Goal: Information Seeking & Learning: Learn about a topic

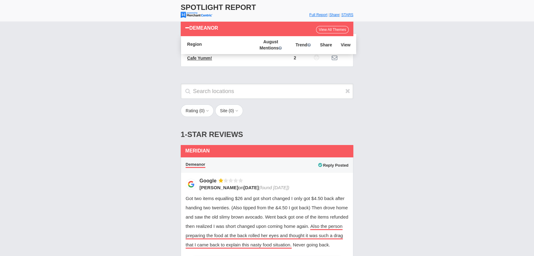
scroll to position [140, 0]
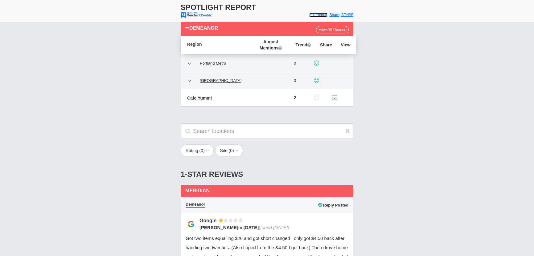
click at [311, 15] on font "Full Report" at bounding box center [319, 15] width 18 height 4
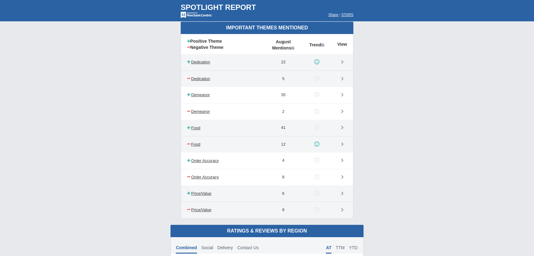
scroll to position [364, 0]
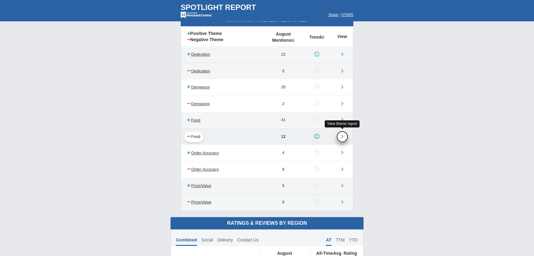
click at [343, 133] on icon at bounding box center [343, 136] width 2 height 6
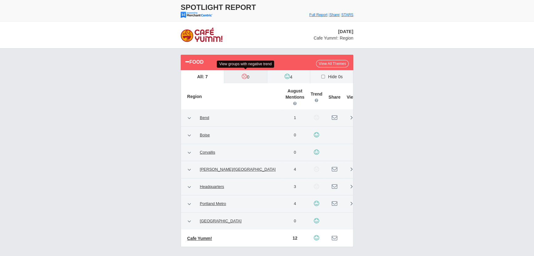
click at [247, 77] on label "0" at bounding box center [245, 76] width 43 height 13
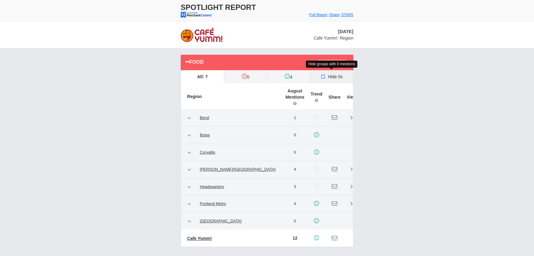
click at [335, 74] on label "Hide 0s" at bounding box center [331, 76] width 43 height 13
click at [0, 0] on input "Hide 0s" at bounding box center [0, 0] width 0 height 0
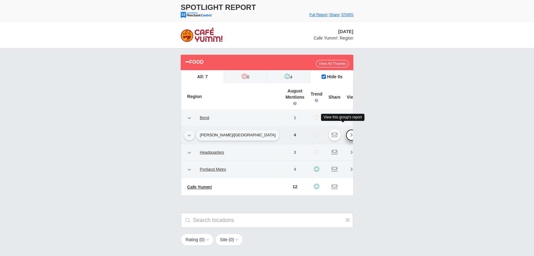
click at [346, 129] on link at bounding box center [352, 135] width 12 height 12
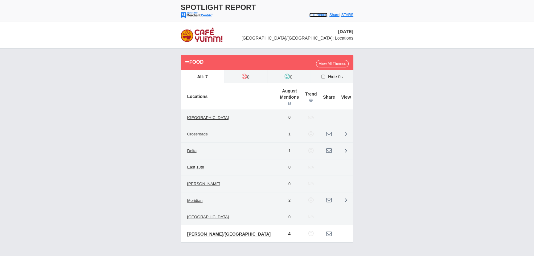
click at [310, 15] on font "Full Report" at bounding box center [319, 15] width 18 height 4
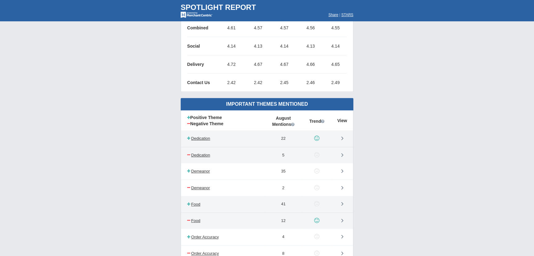
scroll to position [336, 0]
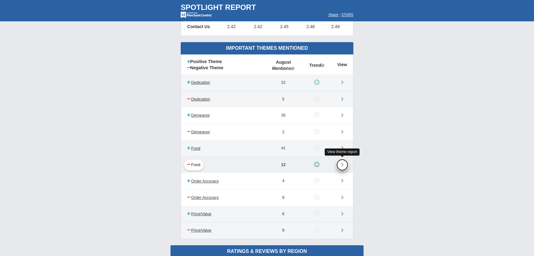
click at [342, 164] on icon at bounding box center [343, 164] width 2 height 6
click at [340, 161] on link at bounding box center [343, 165] width 12 height 12
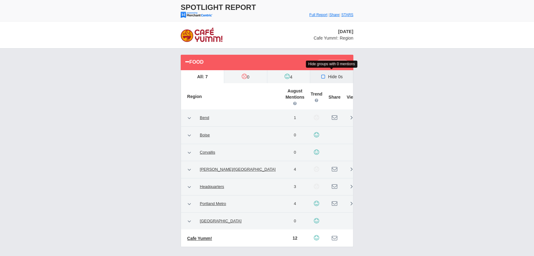
click at [330, 78] on label "Hide 0s" at bounding box center [331, 76] width 43 height 13
click at [0, 0] on input "Hide 0s" at bounding box center [0, 0] width 0 height 0
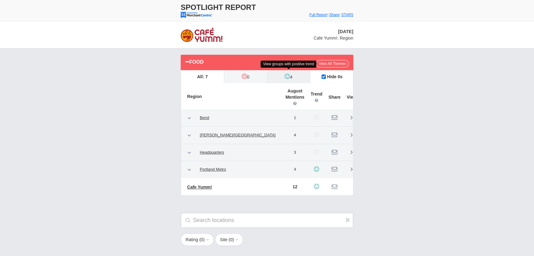
click at [293, 72] on label "4" at bounding box center [289, 76] width 43 height 13
click at [0, 0] on input "4" at bounding box center [0, 0] width 0 height 0
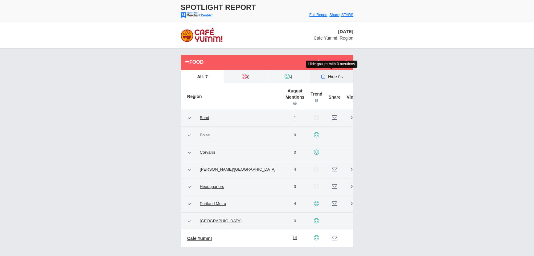
click at [329, 75] on label "Hide 0s" at bounding box center [331, 76] width 43 height 13
click at [0, 0] on input "Hide 0s" at bounding box center [0, 0] width 0 height 0
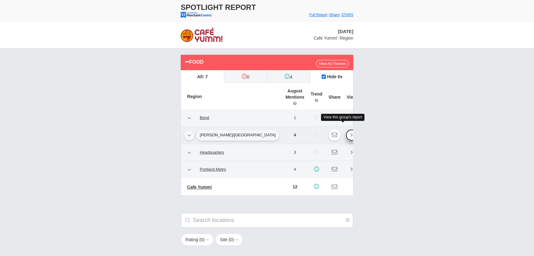
click at [351, 131] on icon at bounding box center [352, 134] width 2 height 6
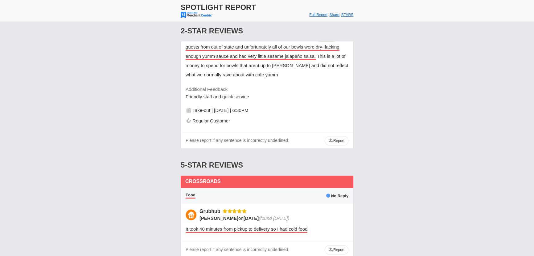
scroll to position [702, 0]
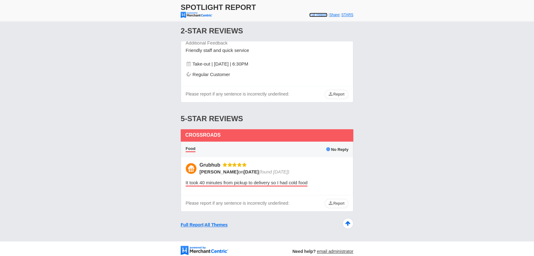
click at [315, 15] on font "Full Report" at bounding box center [319, 15] width 18 height 4
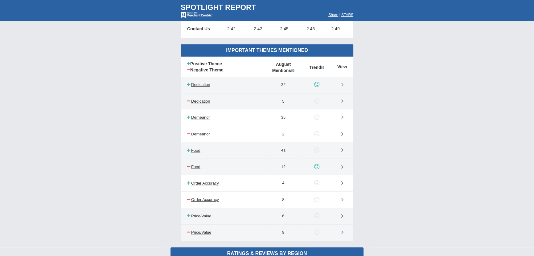
scroll to position [336, 0]
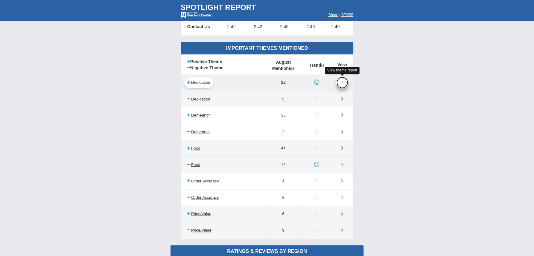
click at [341, 81] on link at bounding box center [343, 83] width 12 height 12
click at [339, 81] on link at bounding box center [343, 83] width 12 height 12
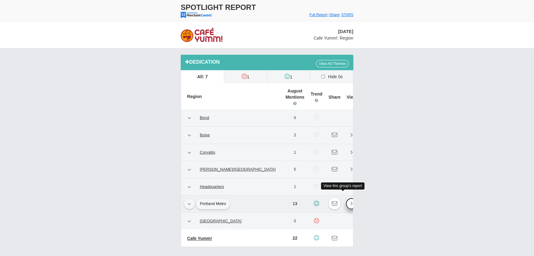
click at [346, 197] on link at bounding box center [352, 203] width 12 height 12
click at [351, 200] on icon at bounding box center [352, 203] width 2 height 6
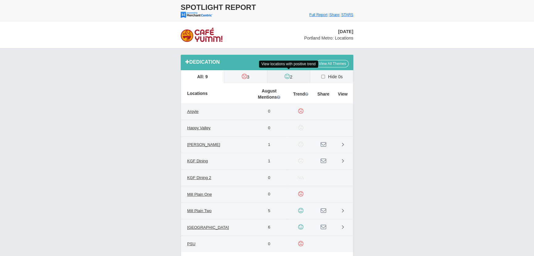
click at [291, 77] on label "2" at bounding box center [289, 76] width 43 height 13
click at [0, 0] on input "2" at bounding box center [0, 0] width 0 height 0
click at [334, 76] on label "Hide 0s" at bounding box center [331, 76] width 43 height 13
click at [0, 0] on input "Hide 0s" at bounding box center [0, 0] width 0 height 0
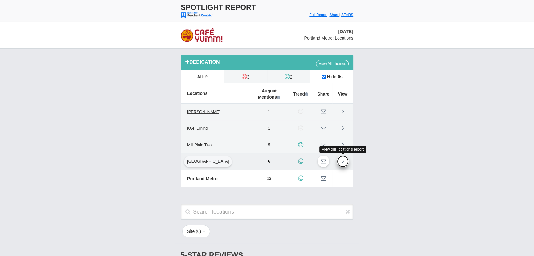
click at [345, 160] on link at bounding box center [343, 161] width 12 height 12
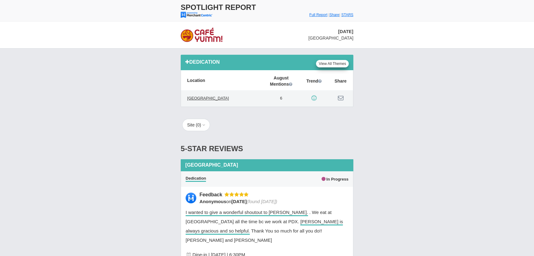
click at [337, 62] on link "View All Themes" at bounding box center [332, 63] width 33 height 7
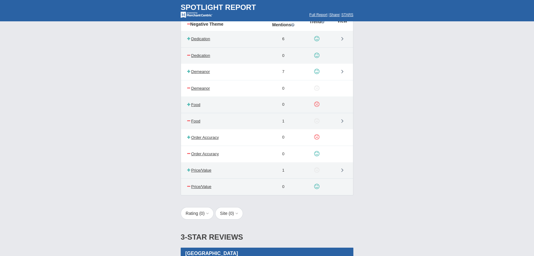
scroll to position [28, 0]
